Goal: Task Accomplishment & Management: Complete application form

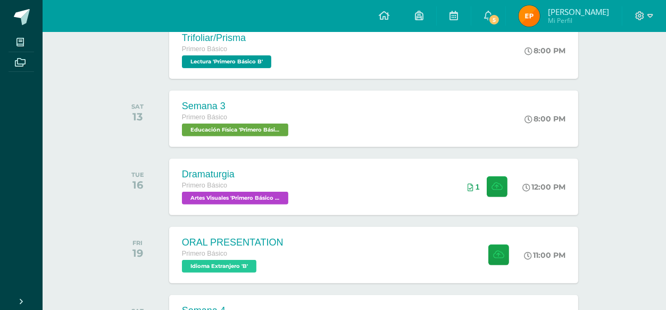
scroll to position [451, 0]
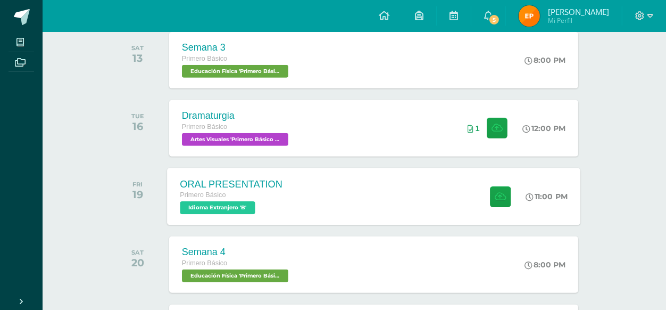
click at [243, 192] on div "Primero Básico" at bounding box center [231, 195] width 103 height 12
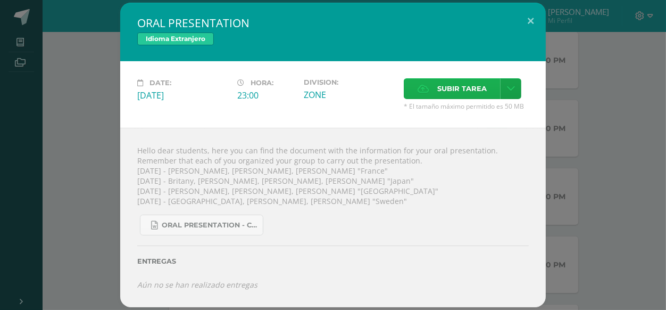
click at [444, 98] on span "Subir tarea" at bounding box center [461, 89] width 49 height 20
click at [0, 0] on input "Subir tarea" at bounding box center [0, 0] width 0 height 0
click at [517, 96] on link at bounding box center [511, 88] width 21 height 21
click at [477, 127] on link "Subir enlace" at bounding box center [473, 123] width 106 height 16
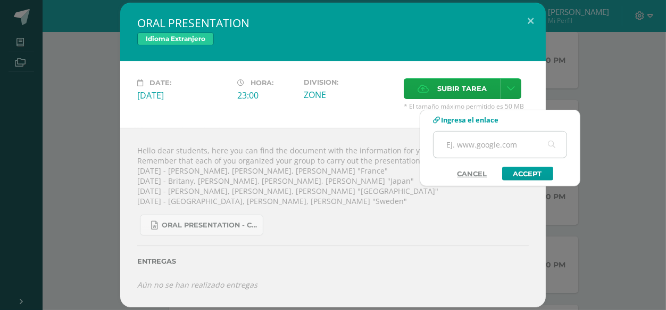
click at [497, 139] on input "text" at bounding box center [500, 144] width 133 height 26
paste input "[URL][DOMAIN_NAME]"
type input "[URL][DOMAIN_NAME]"
click at [525, 169] on link "Accept" at bounding box center [527, 174] width 51 height 14
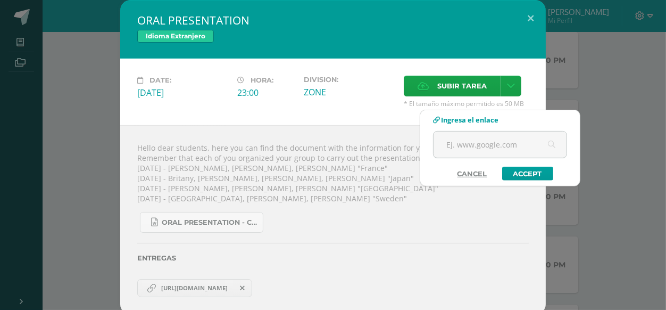
scroll to position [0, 0]
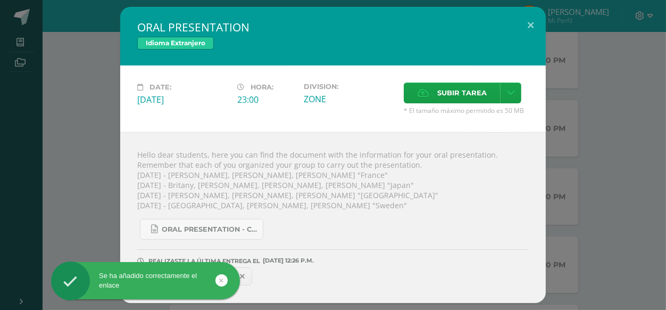
click at [253, 277] on div "Se ha añadido correctamente el enlace" at bounding box center [162, 282] width 194 height 41
click at [259, 271] on div "Se ha añadido correctamente el enlace" at bounding box center [162, 282] width 194 height 41
click at [259, 272] on div "Se ha añadido correctamente el enlace" at bounding box center [162, 282] width 194 height 41
click at [258, 274] on div "Se ha añadido correctamente el enlace" at bounding box center [162, 282] width 194 height 41
click at [257, 274] on div "Se ha añadido correctamente el enlace" at bounding box center [162, 282] width 194 height 41
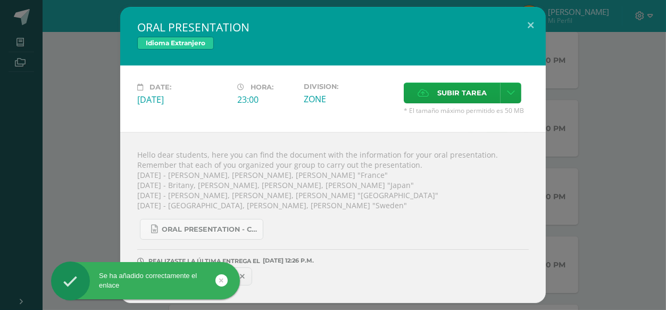
click at [255, 274] on div "Se ha añadido correctamente el enlace" at bounding box center [162, 282] width 194 height 41
click at [253, 274] on div "Se ha añadido correctamente el enlace" at bounding box center [162, 282] width 194 height 41
click at [250, 274] on div "Se ha añadido correctamente el enlace" at bounding box center [162, 282] width 194 height 41
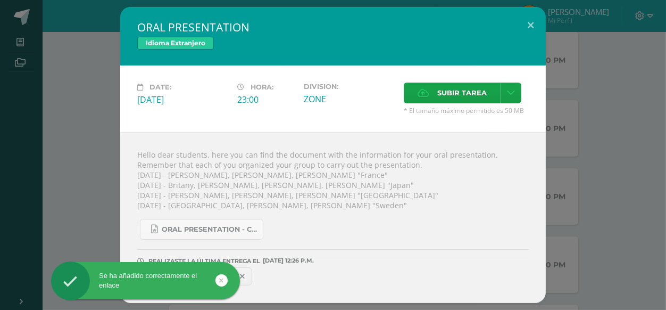
click at [250, 273] on div "Se ha añadido correctamente el enlace" at bounding box center [162, 282] width 194 height 41
click at [250, 272] on div "Se ha añadido correctamente el enlace" at bounding box center [162, 282] width 194 height 41
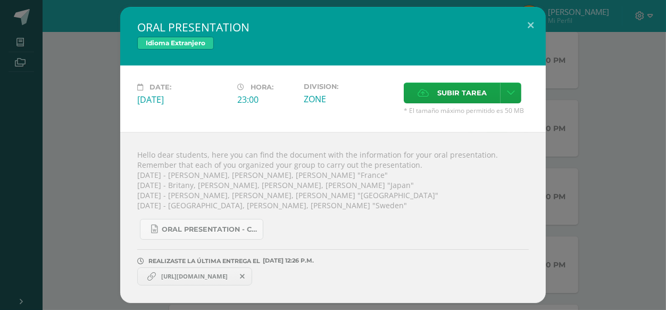
click at [181, 276] on span "[URL][DOMAIN_NAME]" at bounding box center [194, 276] width 77 height 9
click at [245, 277] on icon at bounding box center [242, 275] width 5 height 7
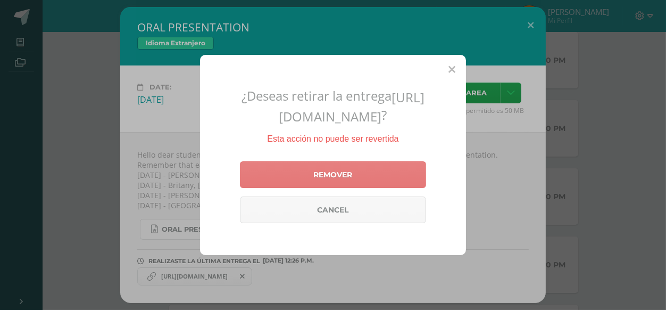
click at [340, 188] on link "Remover" at bounding box center [333, 174] width 186 height 27
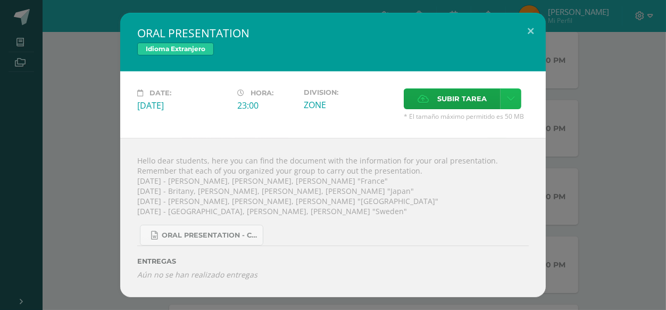
click at [518, 102] on link at bounding box center [511, 98] width 21 height 21
click at [460, 125] on span "Subir enlace" at bounding box center [465, 124] width 45 height 10
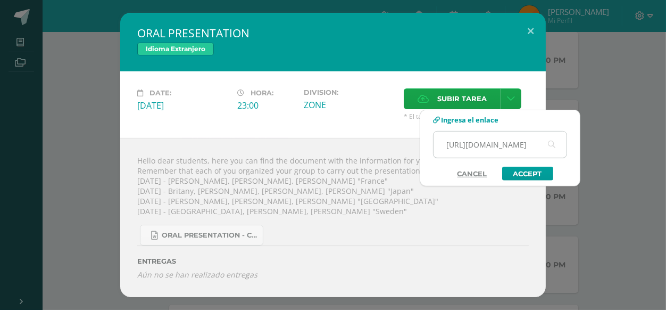
scroll to position [0, 271]
type input "[URL][DOMAIN_NAME]"
click at [512, 169] on link "Accept" at bounding box center [527, 174] width 51 height 14
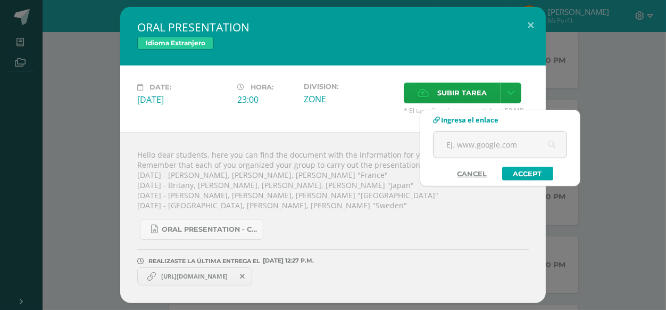
scroll to position [0, 0]
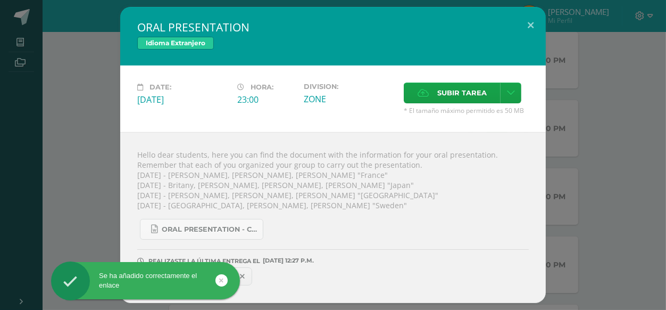
click at [243, 273] on div "Se ha añadido correctamente el enlace" at bounding box center [162, 282] width 194 height 41
click at [243, 274] on div "Se ha añadido correctamente el enlace" at bounding box center [162, 282] width 194 height 41
click at [242, 275] on div "Se ha añadido correctamente el enlace" at bounding box center [162, 282] width 194 height 41
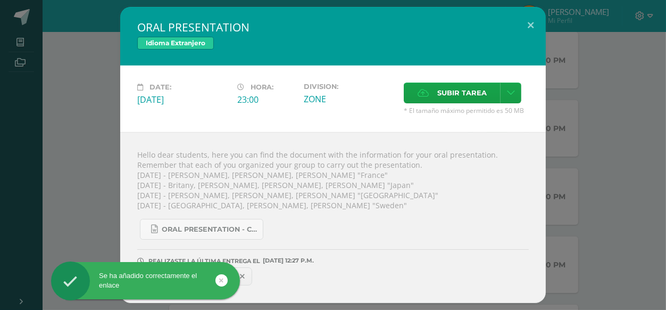
click at [242, 275] on div "Se ha añadido correctamente el enlace" at bounding box center [162, 282] width 194 height 41
click at [240, 275] on div "Se ha añadido correctamente el enlace" at bounding box center [162, 282] width 194 height 41
click at [227, 277] on div "Se ha añadido correctamente el enlace" at bounding box center [145, 280] width 189 height 19
click at [226, 279] on link at bounding box center [221, 280] width 12 height 12
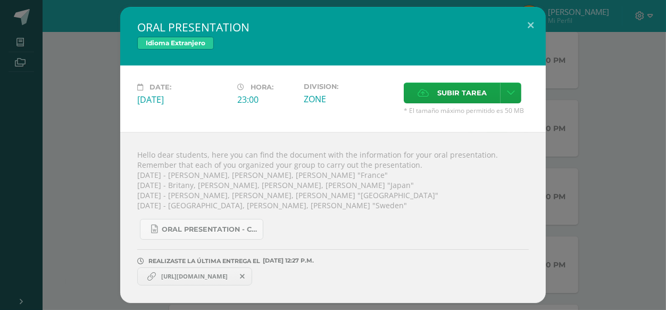
click at [214, 276] on div "Se ha añadido correctamente el enlace" at bounding box center [162, 282] width 194 height 41
click at [214, 275] on div "Se ha añadido correctamente el enlace" at bounding box center [162, 282] width 194 height 41
click at [214, 273] on div "Se ha añadido correctamente el enlace" at bounding box center [162, 282] width 194 height 41
click at [214, 274] on div "Se ha añadido correctamente el enlace" at bounding box center [162, 282] width 194 height 41
drag, startPoint x: 198, startPoint y: 273, endPoint x: 188, endPoint y: 273, distance: 9.6
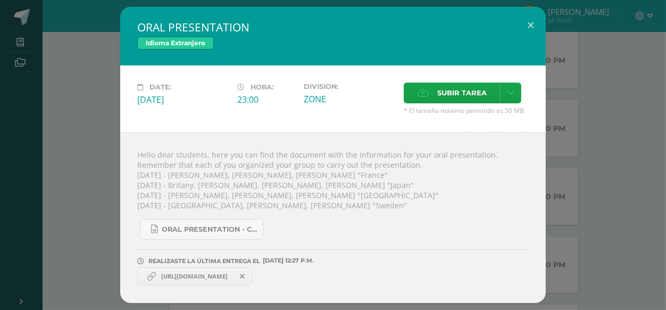
click at [173, 273] on span "[URL][DOMAIN_NAME]" at bounding box center [194, 276] width 77 height 9
click at [175, 273] on span "[URL][DOMAIN_NAME]" at bounding box center [194, 276] width 77 height 9
click at [245, 274] on icon at bounding box center [242, 275] width 5 height 7
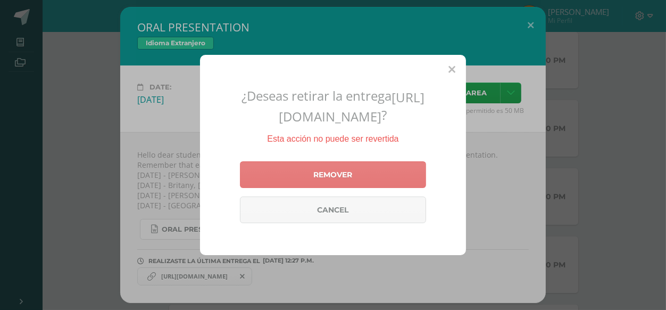
click at [345, 188] on link "Remover" at bounding box center [333, 174] width 186 height 27
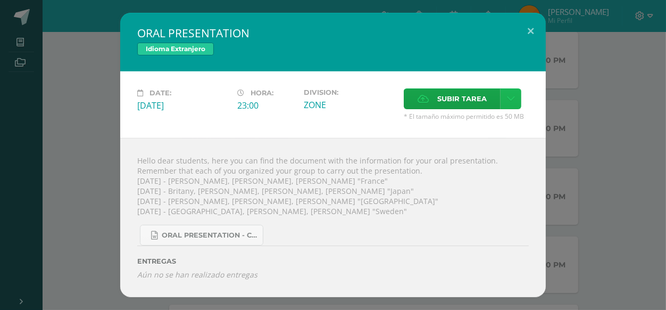
click at [504, 105] on link at bounding box center [511, 98] width 21 height 21
click at [496, 119] on link "Subir enlace" at bounding box center [473, 123] width 106 height 16
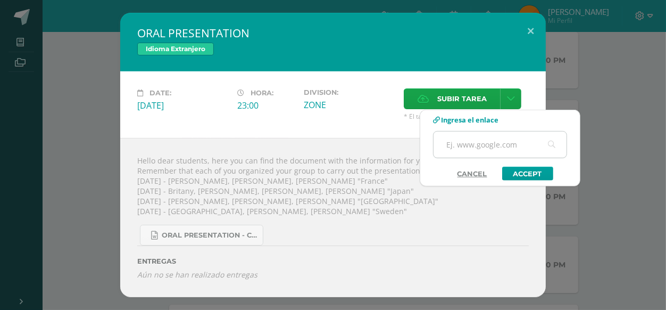
drag, startPoint x: 492, startPoint y: 147, endPoint x: 491, endPoint y: 140, distance: 7.0
click at [492, 147] on input "text" at bounding box center [500, 144] width 133 height 26
paste input "[URL][DOMAIN_NAME]"
type input "[URL][DOMAIN_NAME]"
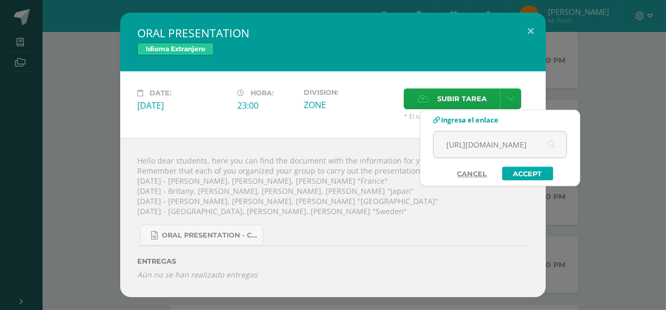
click at [535, 172] on link "Accept" at bounding box center [527, 174] width 51 height 14
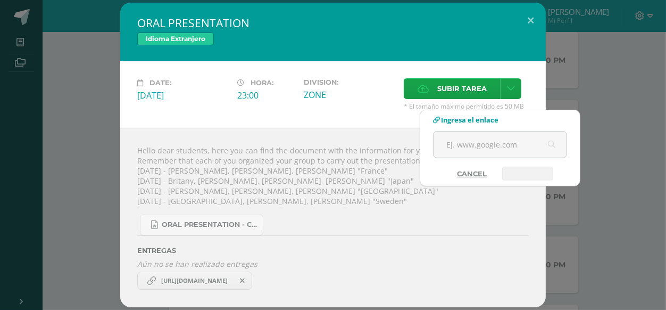
scroll to position [0, 0]
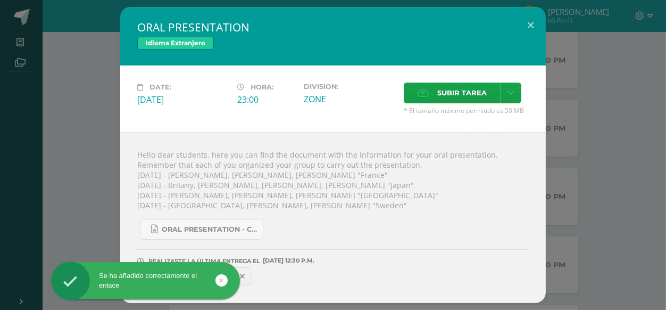
click at [250, 270] on div "Se ha añadido correctamente el enlace" at bounding box center [162, 282] width 194 height 41
click at [246, 272] on div "Se ha añadido correctamente el enlace" at bounding box center [162, 282] width 194 height 41
click at [222, 279] on icon at bounding box center [222, 280] width 4 height 12
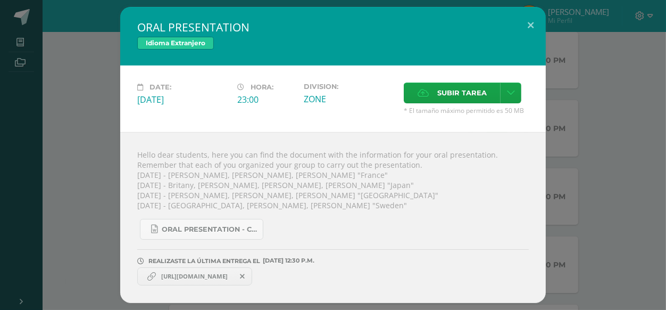
click at [211, 270] on div "Se ha añadido correctamente el enlace" at bounding box center [162, 282] width 194 height 41
click at [209, 272] on div "Se ha añadido correctamente el enlace" at bounding box center [162, 282] width 194 height 41
click at [209, 273] on div "Se ha añadido correctamente el enlace" at bounding box center [162, 282] width 194 height 41
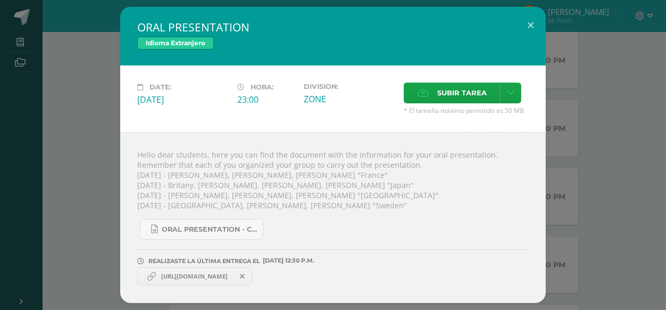
click at [209, 273] on div "Se ha añadido correctamente el enlace" at bounding box center [162, 282] width 194 height 41
drag, startPoint x: 208, startPoint y: 274, endPoint x: 202, endPoint y: 275, distance: 5.9
click at [217, 269] on link "[URL][DOMAIN_NAME]" at bounding box center [194, 276] width 115 height 18
click at [222, 276] on span "[URL][DOMAIN_NAME]" at bounding box center [194, 276] width 77 height 9
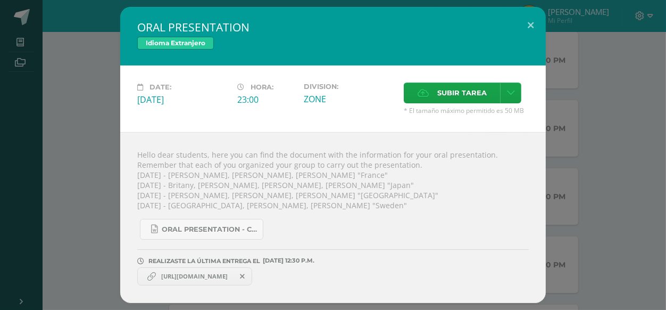
click at [222, 277] on span "[URL][DOMAIN_NAME]" at bounding box center [194, 276] width 77 height 9
click at [245, 275] on icon at bounding box center [242, 275] width 5 height 7
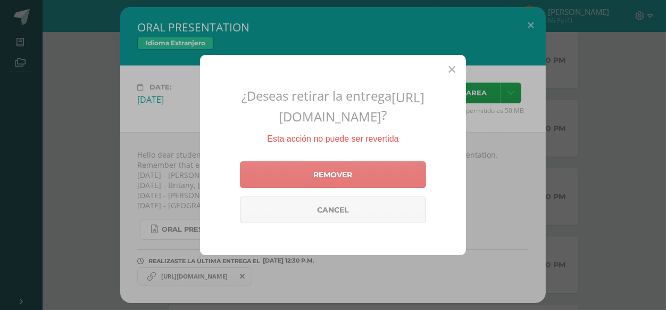
click at [395, 188] on link "Remover" at bounding box center [333, 174] width 186 height 27
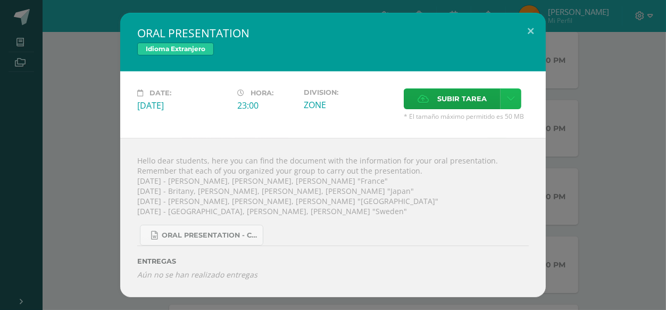
click at [510, 102] on icon at bounding box center [511, 98] width 8 height 9
click at [476, 129] on link "Subir enlace" at bounding box center [473, 123] width 106 height 16
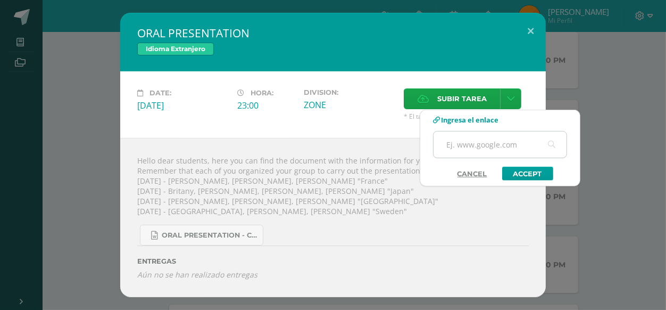
paste input "[URL][DOMAIN_NAME]"
type input "[URL][DOMAIN_NAME]"
click at [510, 174] on link "Accept" at bounding box center [527, 174] width 51 height 14
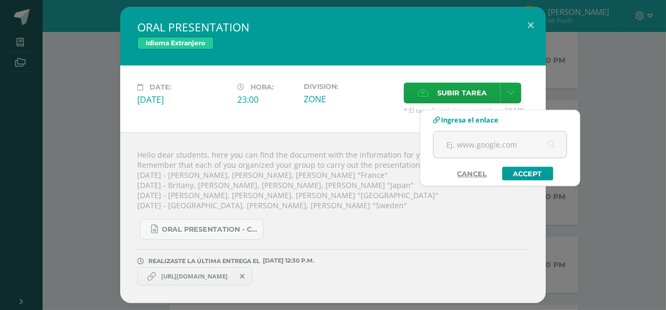
scroll to position [0, 0]
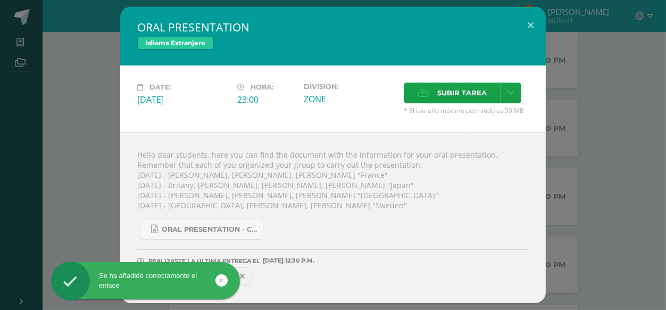
click at [247, 273] on div "Se ha añadido correctamente el enlace" at bounding box center [162, 282] width 194 height 41
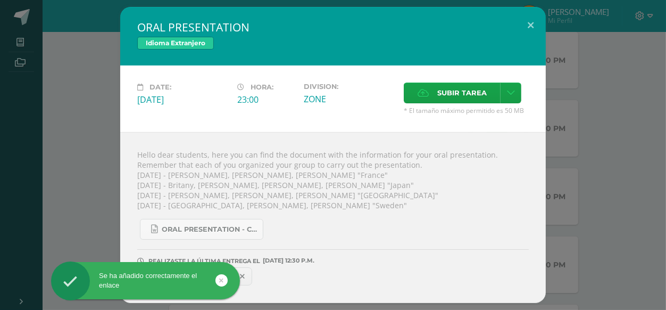
click at [244, 272] on div "Se ha añadido correctamente el enlace" at bounding box center [162, 282] width 194 height 41
click at [218, 284] on div "Se ha añadido correctamente el enlace" at bounding box center [145, 280] width 189 height 19
click at [219, 278] on link at bounding box center [221, 280] width 12 height 12
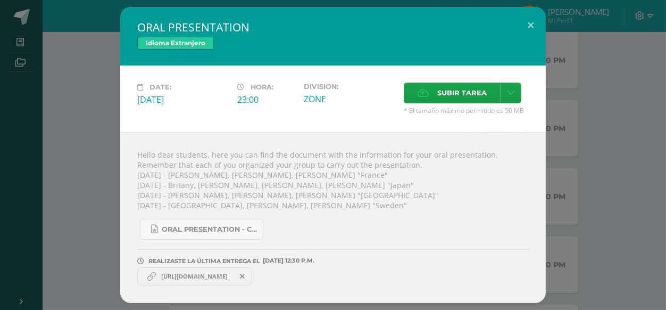
click at [208, 284] on div "Se ha añadido correctamente el enlace" at bounding box center [162, 282] width 194 height 41
click at [209, 281] on div "Se ha añadido correctamente el enlace" at bounding box center [162, 282] width 194 height 41
click at [209, 275] on span "[URL][DOMAIN_NAME]" at bounding box center [194, 276] width 77 height 9
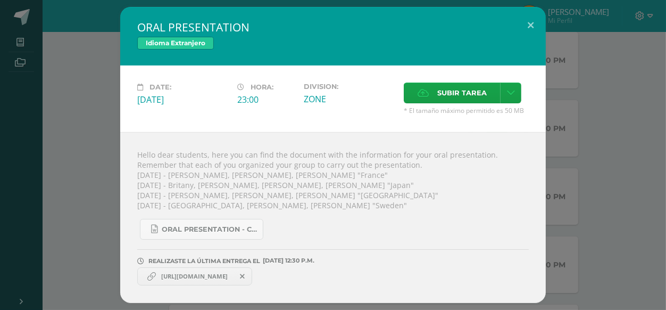
click at [209, 275] on span "[URL][DOMAIN_NAME]" at bounding box center [194, 276] width 77 height 9
drag, startPoint x: 209, startPoint y: 275, endPoint x: 255, endPoint y: 270, distance: 46.6
click at [233, 272] on span "[URL][DOMAIN_NAME]" at bounding box center [194, 276] width 77 height 9
click at [375, 224] on div "ORAL PRESENTATION - COUNTRY.docx" at bounding box center [333, 224] width 392 height 29
click at [252, 275] on span at bounding box center [243, 276] width 18 height 12
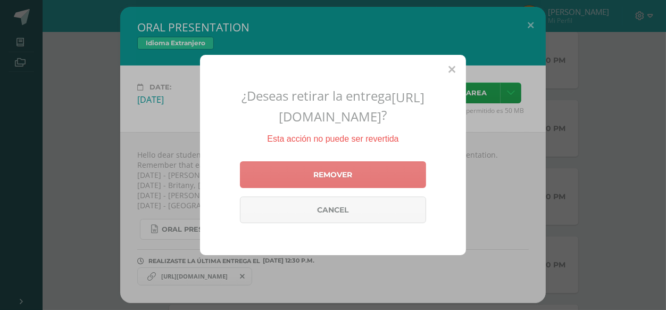
click at [340, 188] on link "Remover" at bounding box center [333, 174] width 186 height 27
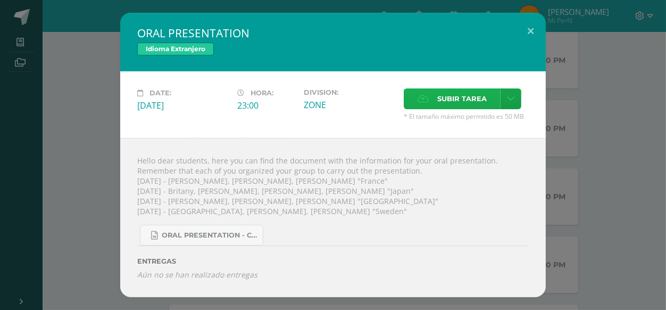
click at [474, 105] on span "Subir tarea" at bounding box center [461, 99] width 49 height 20
click at [0, 0] on input "Subir tarea" at bounding box center [0, 0] width 0 height 0
click at [515, 103] on icon at bounding box center [511, 98] width 8 height 9
click at [504, 116] on link "Subir enlace" at bounding box center [473, 123] width 106 height 16
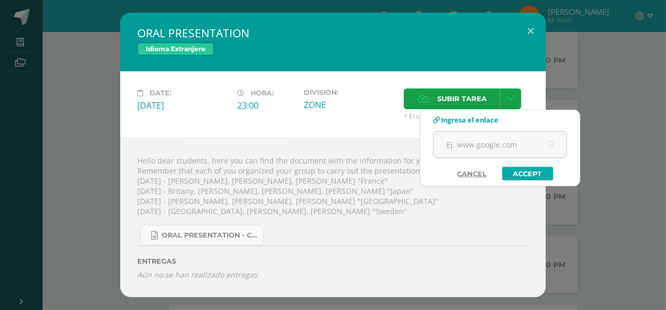
click at [517, 173] on link "Accept" at bounding box center [527, 174] width 51 height 14
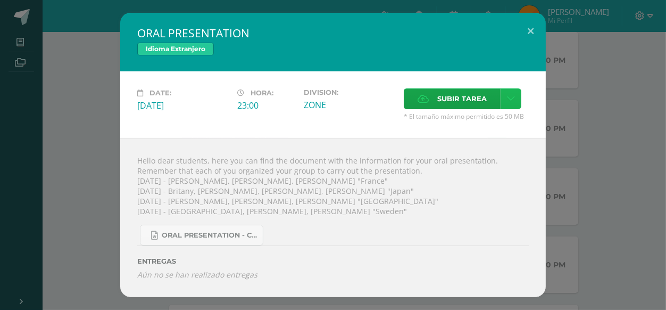
click at [513, 106] on link at bounding box center [511, 98] width 21 height 21
click at [492, 122] on link "Subir enlace" at bounding box center [473, 123] width 106 height 16
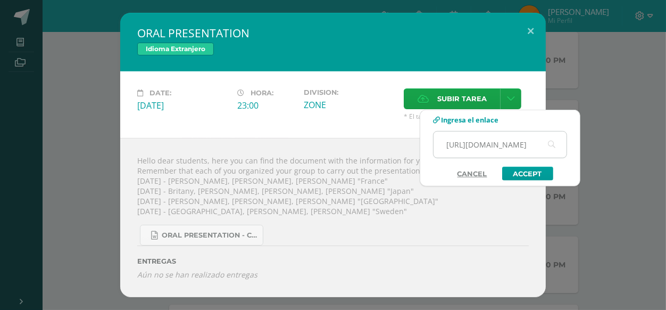
scroll to position [0, 271]
type input "[URL][DOMAIN_NAME]"
click at [521, 173] on link "Accept" at bounding box center [527, 174] width 51 height 14
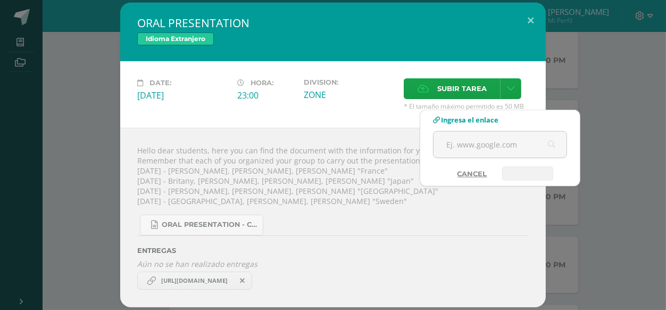
scroll to position [0, 0]
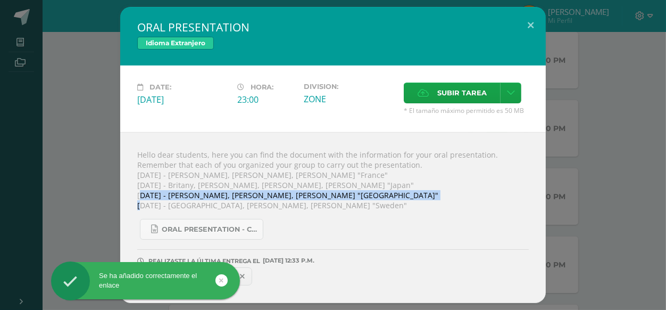
click at [34, 199] on div "ORAL PRESENTATION Idioma Extranjero Date: [DATE] Hora: 23:00 Division: ZONE" at bounding box center [333, 155] width 658 height 296
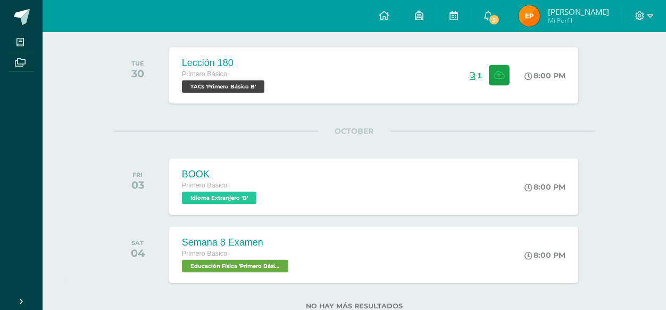
scroll to position [1475, 0]
click at [337, 192] on div "BOOK Primero Básico Idioma Extranjero 'B' 8:00 PM BOOK Idioma Extranjero Cargan…" at bounding box center [373, 186] width 413 height 57
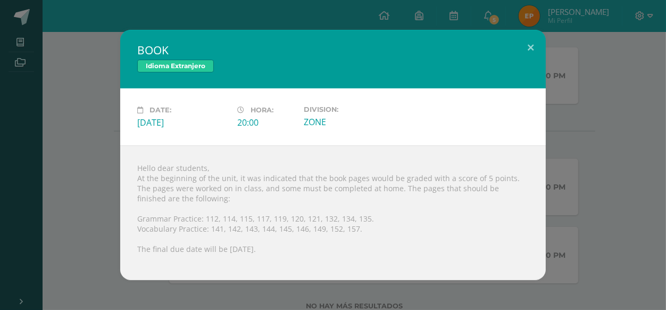
click at [153, 199] on div "Hello dear students, At the beginning of the unit, it was indicated that the bo…" at bounding box center [333, 212] width 426 height 135
click at [153, 198] on div "Hello dear students, At the beginning of the unit, it was indicated that the bo…" at bounding box center [333, 212] width 426 height 135
click at [152, 197] on div "Hello dear students, At the beginning of the unit, it was indicated that the bo…" at bounding box center [333, 212] width 426 height 135
click at [137, 181] on div "Hello dear students, At the beginning of the unit, it was indicated that the bo…" at bounding box center [333, 212] width 426 height 135
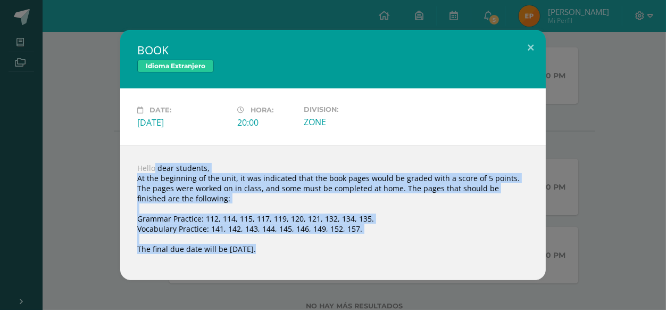
drag, startPoint x: 138, startPoint y: 179, endPoint x: 372, endPoint y: 258, distance: 247.5
click at [372, 258] on div "Hello dear students, At the beginning of the unit, it was indicated that the bo…" at bounding box center [333, 212] width 426 height 135
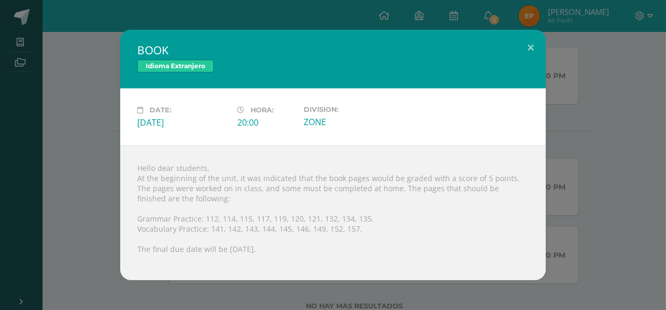
click at [82, 137] on div "BOOK Idioma Extranjero Date: [DATE] Hora: 20:00 Division: ZONE" at bounding box center [333, 155] width 658 height 250
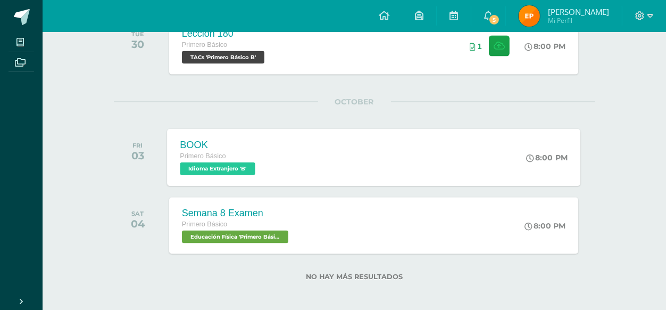
scroll to position [1509, 0]
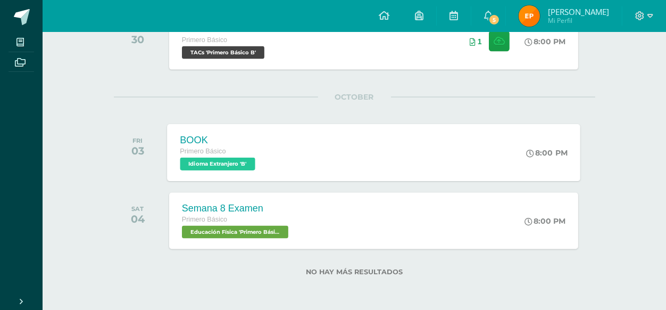
click at [313, 209] on div "Semana 8 Examen Primero Básico Educación Física 'Primero Básico B' 8:00 PM Sema…" at bounding box center [373, 221] width 409 height 56
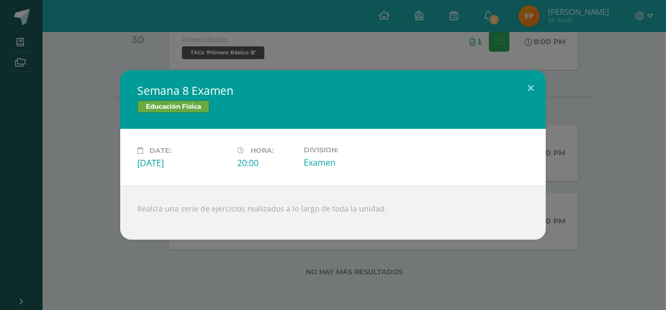
click at [84, 154] on div "Semana 8 Examen Educación Física Date: [DATE] Hora: 20:00 Division:" at bounding box center [333, 154] width 658 height 169
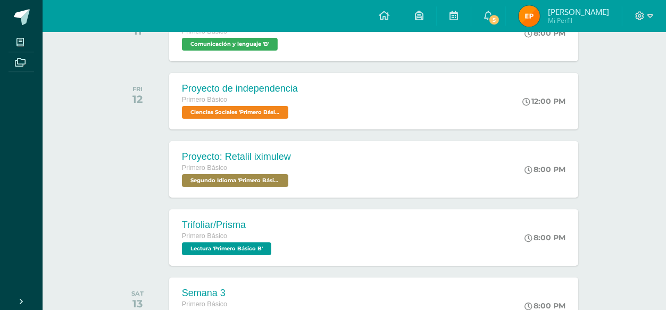
scroll to position [192, 0]
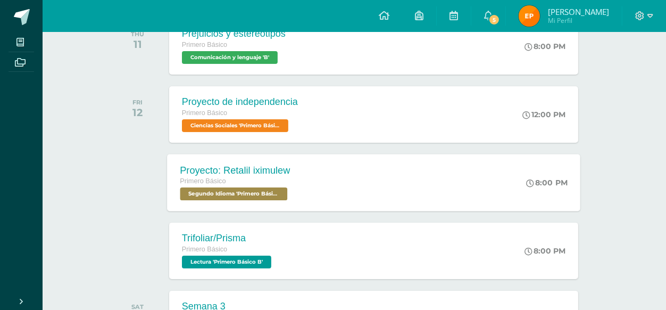
click at [256, 170] on div "Proyecto: Retalil iximulew" at bounding box center [235, 169] width 110 height 11
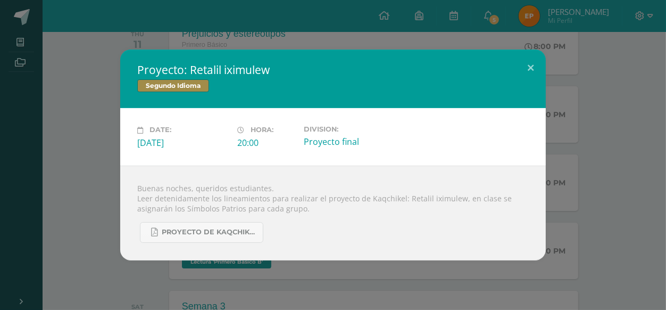
click at [72, 196] on div "Proyecto: Retalil iximulew Segundo Idioma Date: [DATE] Hora: 20:00 Division:" at bounding box center [333, 154] width 658 height 210
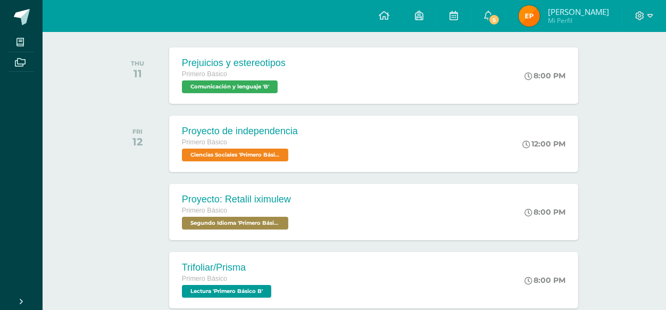
scroll to position [134, 0]
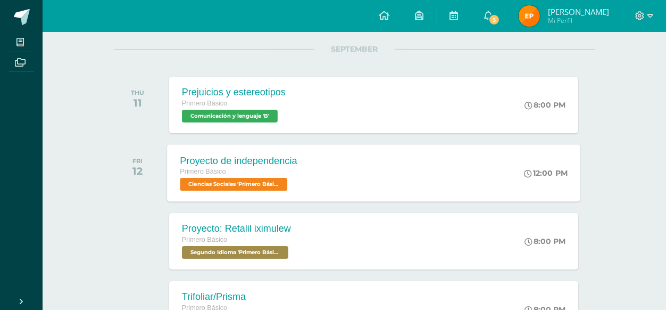
click at [248, 175] on div "Primero Básico" at bounding box center [238, 172] width 117 height 12
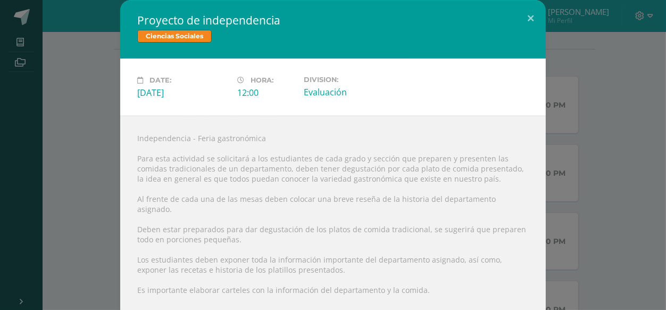
click at [76, 177] on div "Proyecto de independencia Ciencias Sociales Date: [DATE] Hora: 12:00 Division:" at bounding box center [333, 160] width 658 height 321
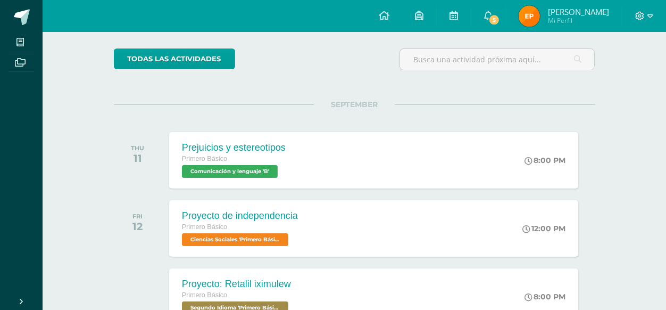
scroll to position [75, 0]
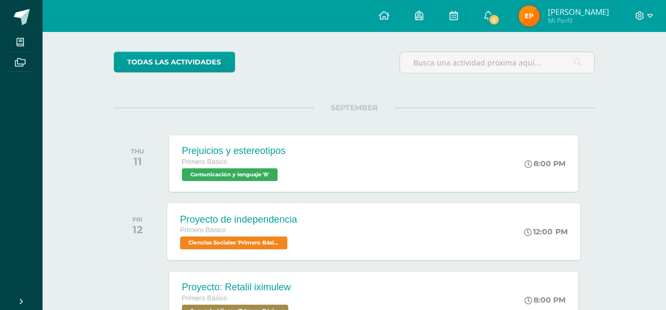
click at [333, 228] on div "Proyecto de independencia Primero Básico Ciencias Sociales 'Primero Básico B' 1…" at bounding box center [373, 231] width 413 height 57
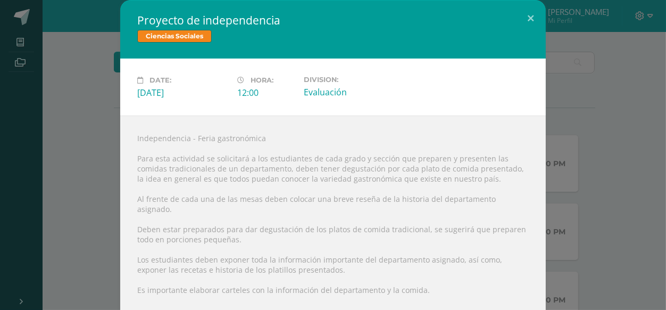
click at [604, 196] on div "Proyecto de independencia Ciencias Sociales Date: [DATE] Hora: 12:00 Division:" at bounding box center [333, 160] width 658 height 321
